Goal: Task Accomplishment & Management: Use online tool/utility

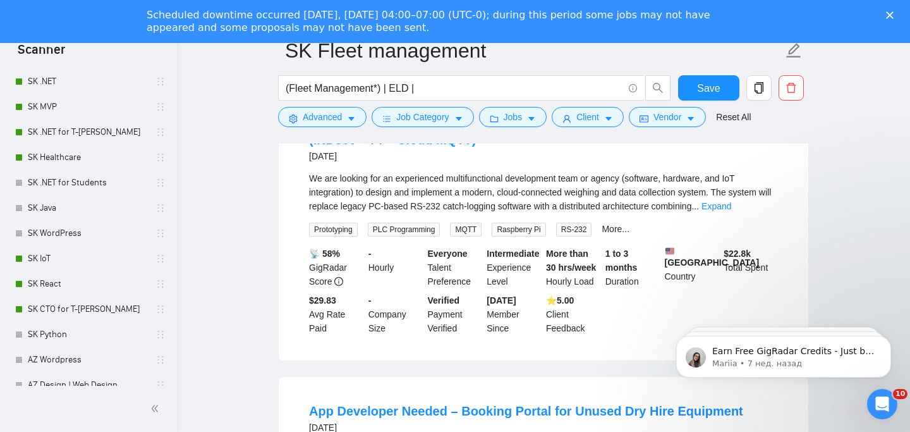
scroll to position [300, 0]
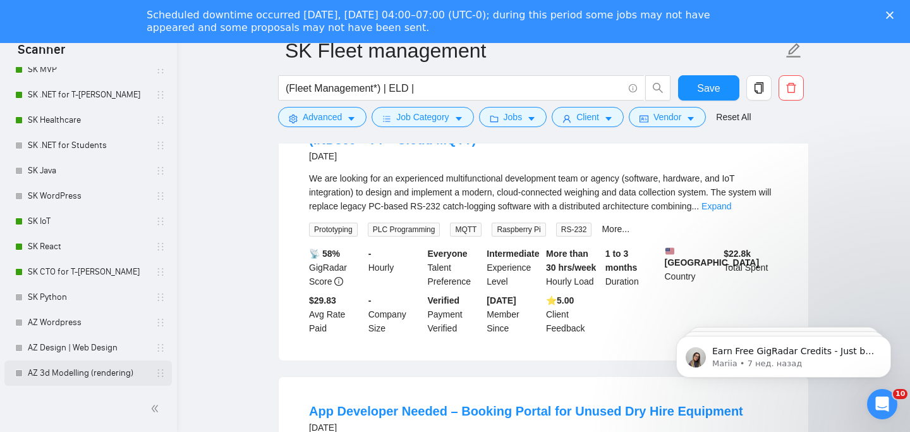
click at [87, 369] on link "AZ 3d Modelling (rendering)" at bounding box center [88, 372] width 120 height 25
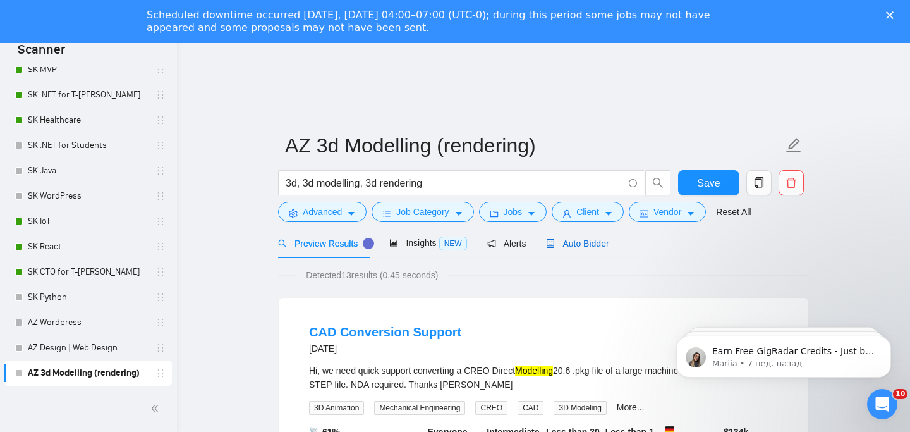
click at [589, 245] on span "Auto Bidder" at bounding box center [577, 243] width 63 height 10
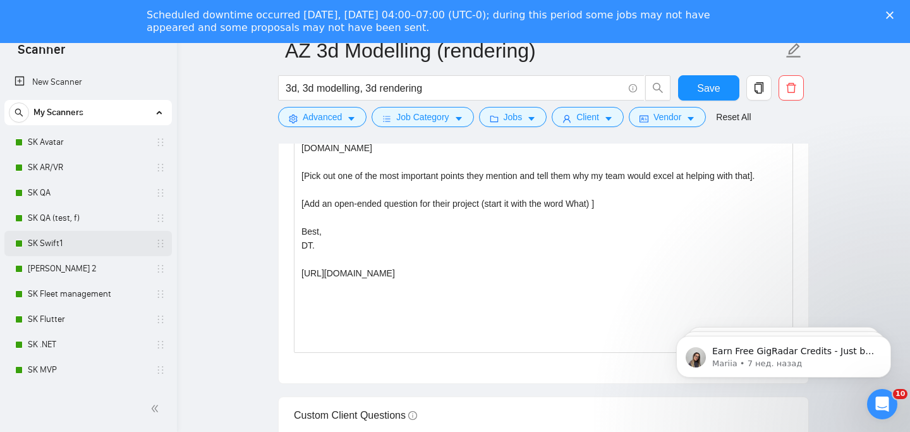
click at [60, 250] on link "SK Swift1" at bounding box center [88, 243] width 120 height 25
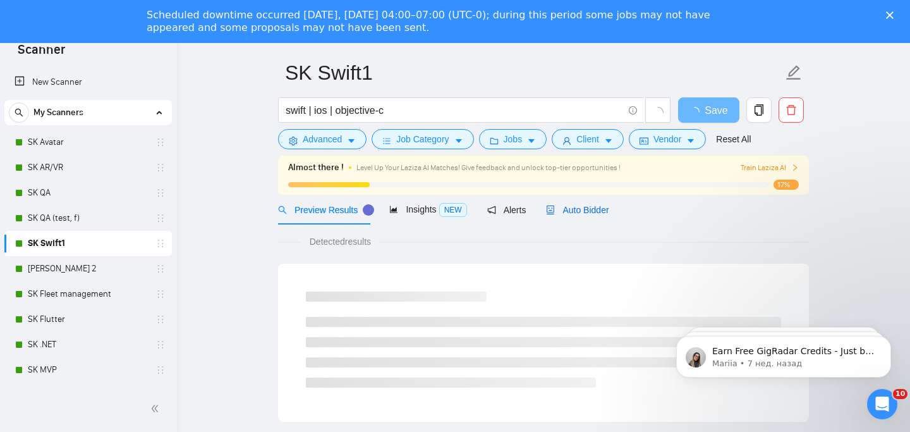
click at [567, 207] on span "Auto Bidder" at bounding box center [577, 210] width 63 height 10
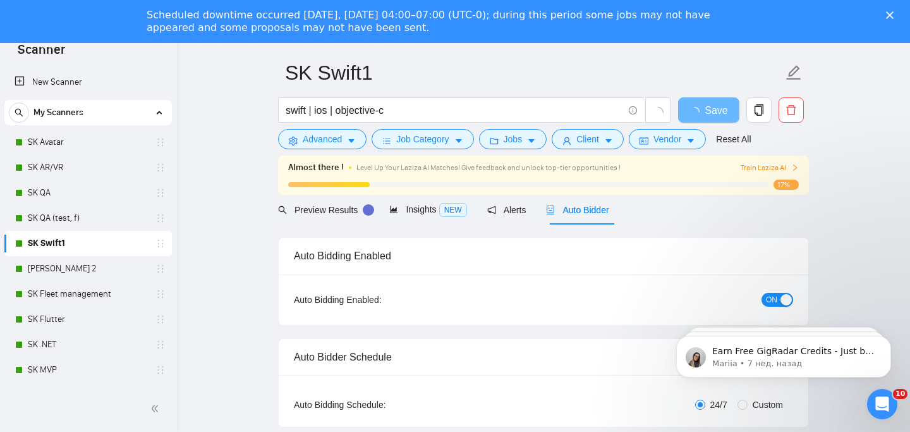
checkbox input "true"
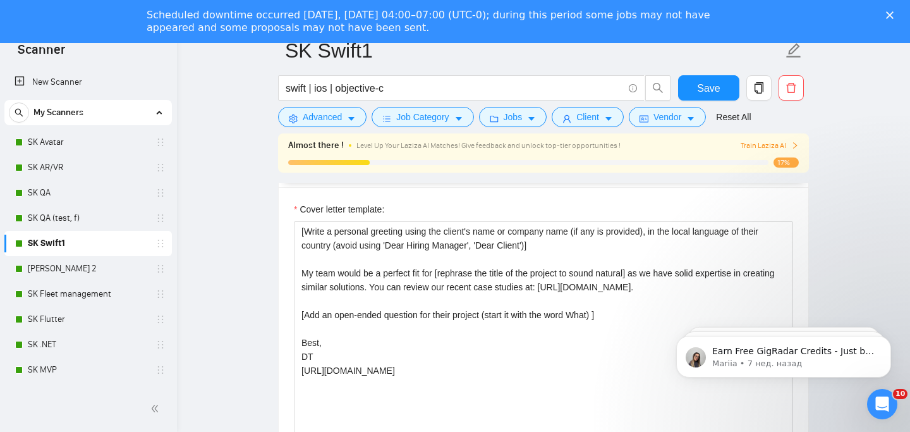
scroll to position [1542, 0]
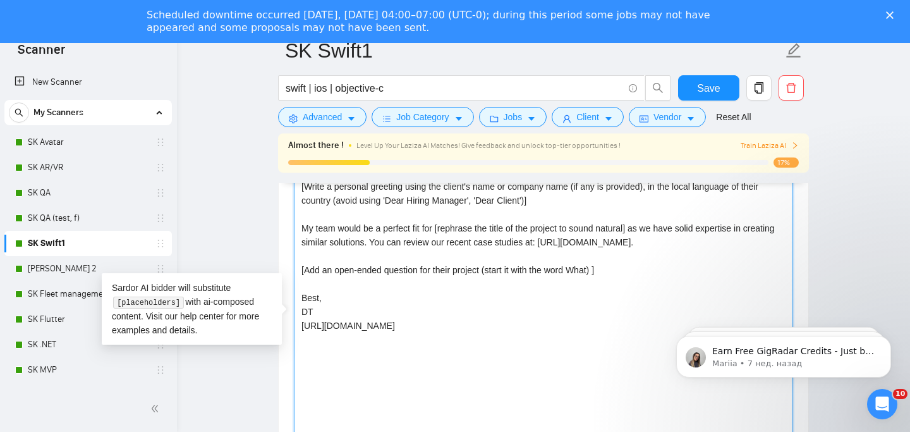
drag, startPoint x: 409, startPoint y: 242, endPoint x: 735, endPoint y: 242, distance: 326.3
click at [736, 242] on textarea "[Write a personal greeting using the client's name or company name (if any is p…" at bounding box center [544, 318] width 500 height 285
click at [48, 275] on link "[PERSON_NAME] 2" at bounding box center [88, 268] width 120 height 25
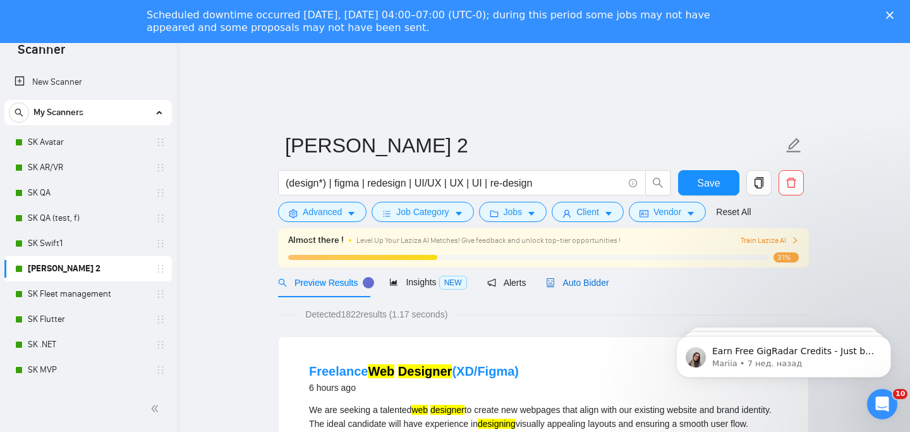
click at [584, 282] on span "Auto Bidder" at bounding box center [577, 283] width 63 height 10
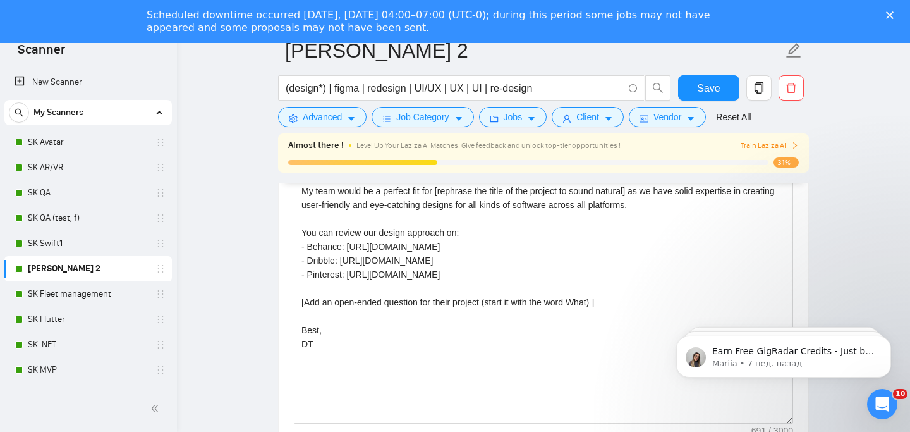
scroll to position [1519, 0]
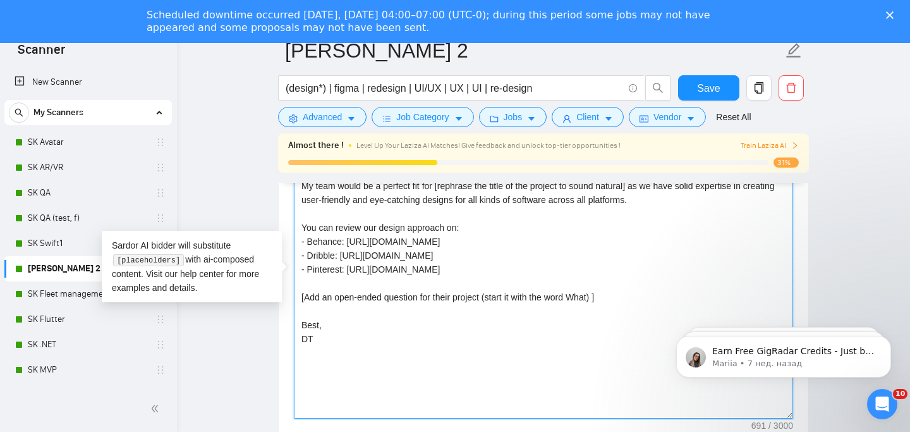
drag, startPoint x: 300, startPoint y: 226, endPoint x: 524, endPoint y: 267, distance: 227.5
click at [524, 267] on textarea "[Write a personal greeting using the client's name or company name (if any is p…" at bounding box center [544, 276] width 500 height 285
drag, startPoint x: 524, startPoint y: 269, endPoint x: 288, endPoint y: 230, distance: 239.1
click at [288, 229] on div "Cover letter template: [Write a personal greeting using the client's name or co…" at bounding box center [544, 274] width 530 height 349
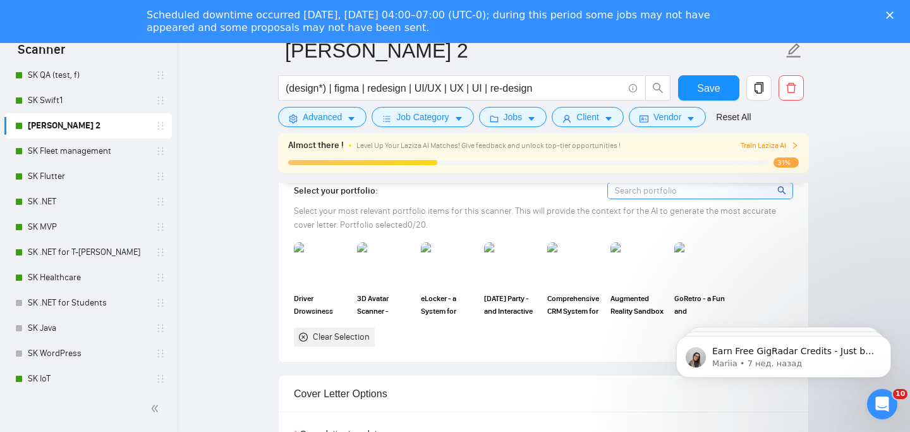
scroll to position [300, 0]
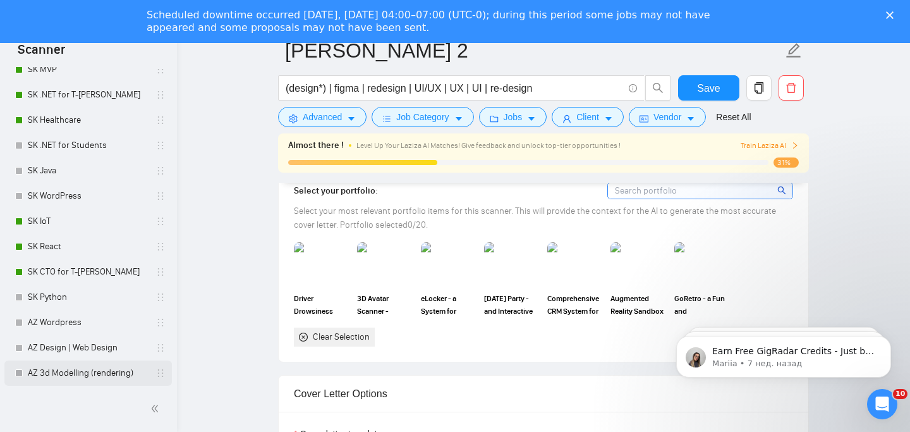
click at [82, 375] on link "AZ 3d Modelling (rendering)" at bounding box center [88, 372] width 120 height 25
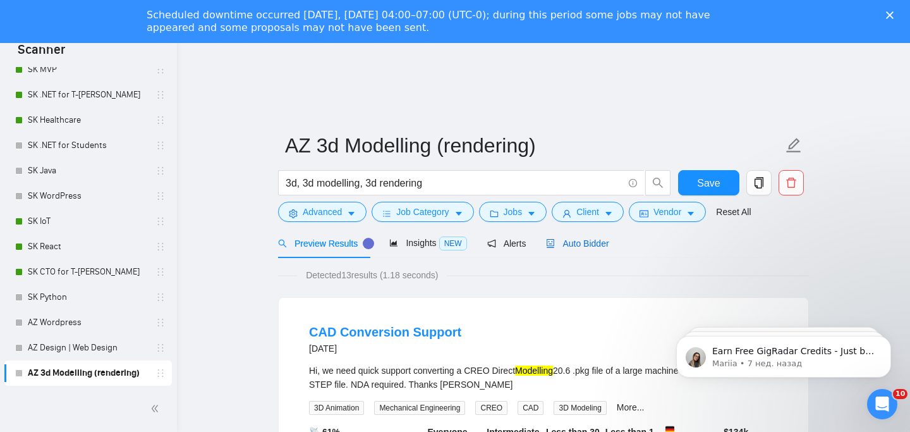
click at [585, 241] on span "Auto Bidder" at bounding box center [577, 243] width 63 height 10
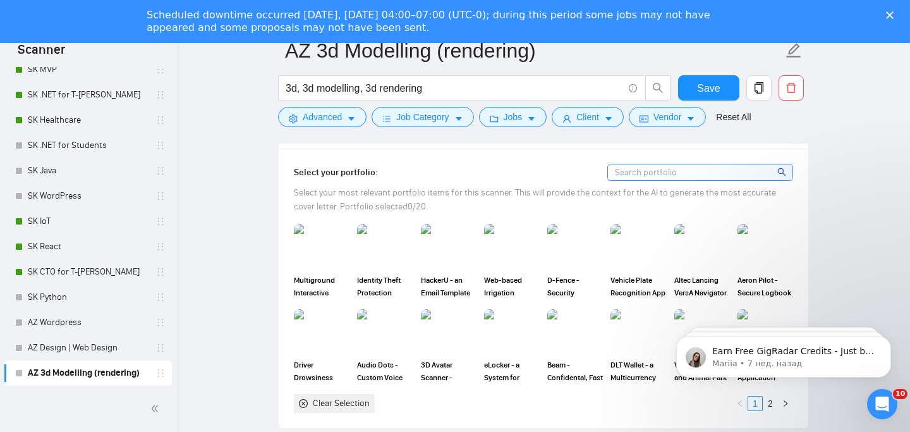
scroll to position [1498, 0]
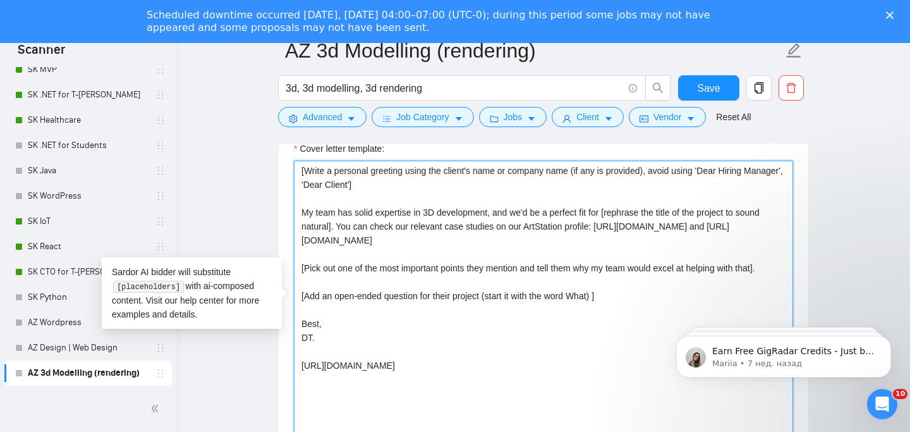
drag, startPoint x: 339, startPoint y: 224, endPoint x: 627, endPoint y: 243, distance: 288.3
click at [627, 243] on textarea "[Write a personal greeting using the client's name or company name (if any is p…" at bounding box center [544, 303] width 500 height 285
